Goal: Task Accomplishment & Management: Use online tool/utility

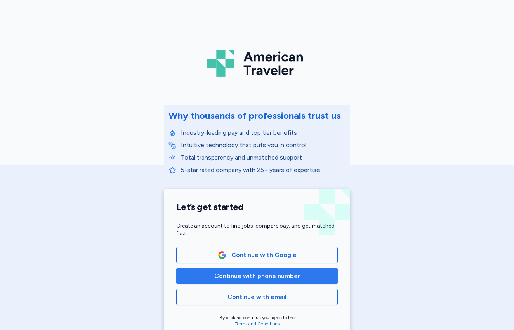
click at [259, 278] on span "Continue with phone number" at bounding box center [257, 275] width 86 height 9
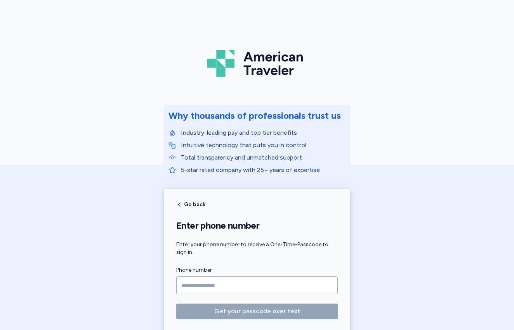
click at [189, 283] on input "Phone number" at bounding box center [256, 285] width 161 height 18
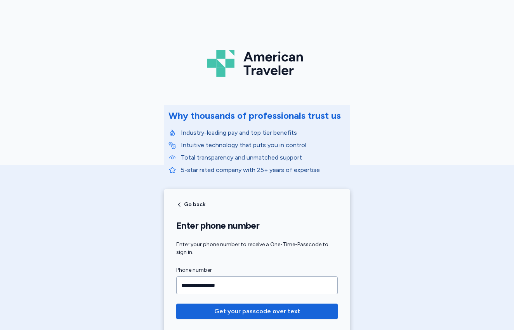
type input "**********"
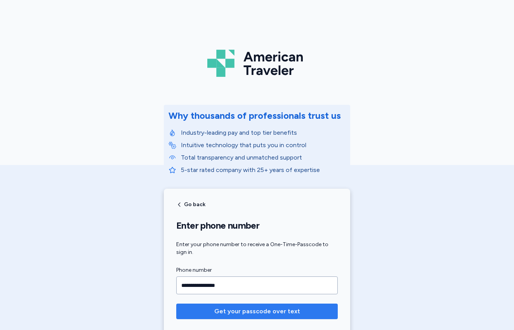
click at [270, 312] on span "Get your passcode over text" at bounding box center [257, 311] width 86 height 9
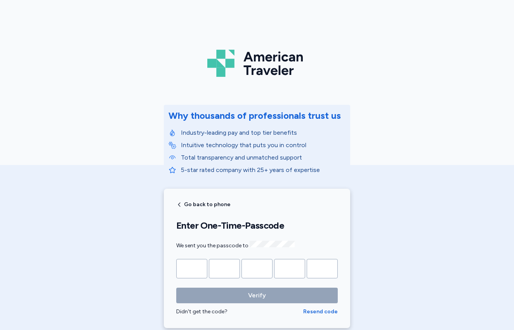
type input "*"
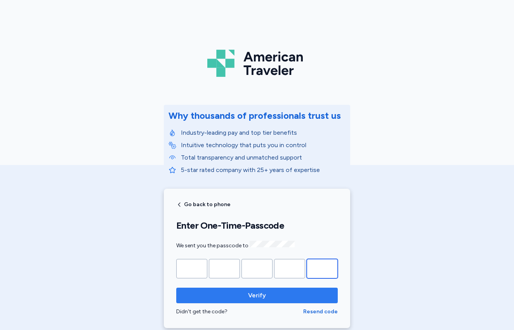
type input "*"
click at [266, 291] on span "Verify" at bounding box center [256, 295] width 149 height 9
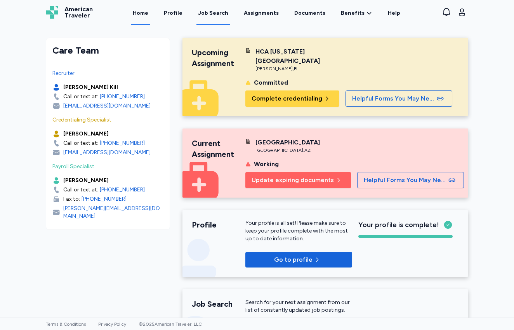
click at [219, 14] on div "Job Search" at bounding box center [213, 13] width 30 height 8
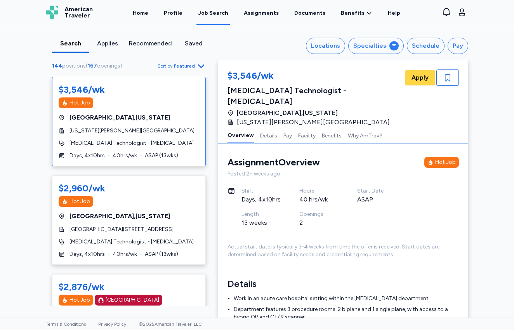
click at [201, 65] on icon "button" at bounding box center [201, 65] width 6 height 3
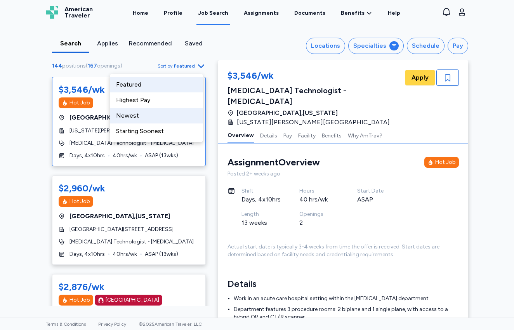
click at [135, 117] on div "Newest" at bounding box center [156, 116] width 93 height 16
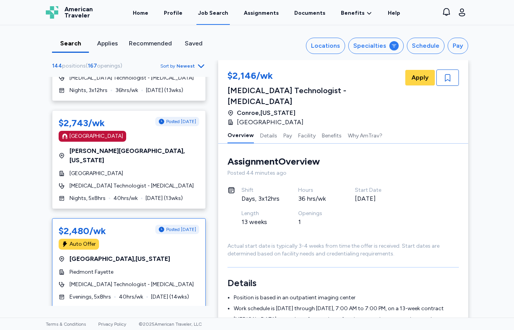
scroll to position [1106, 0]
